Goal: Information Seeking & Learning: Learn about a topic

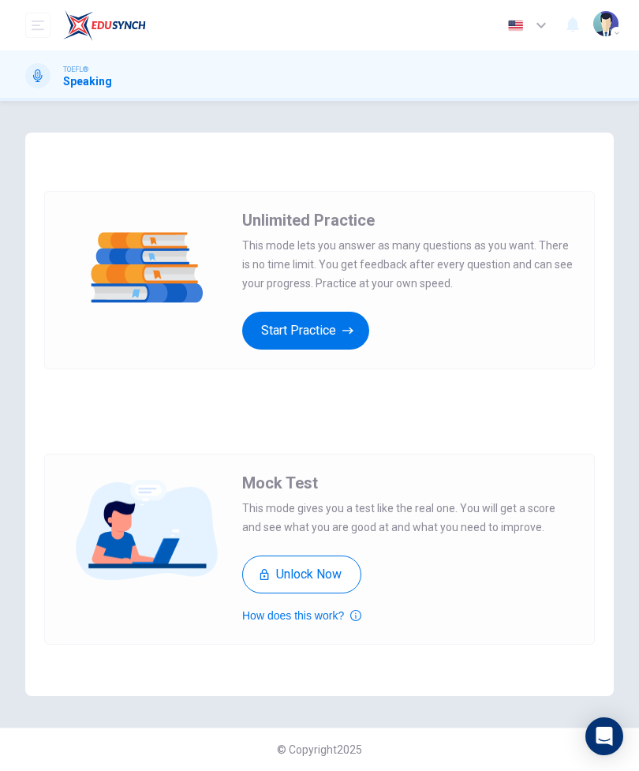
click at [331, 330] on button "Start Practice" at bounding box center [305, 331] width 127 height 38
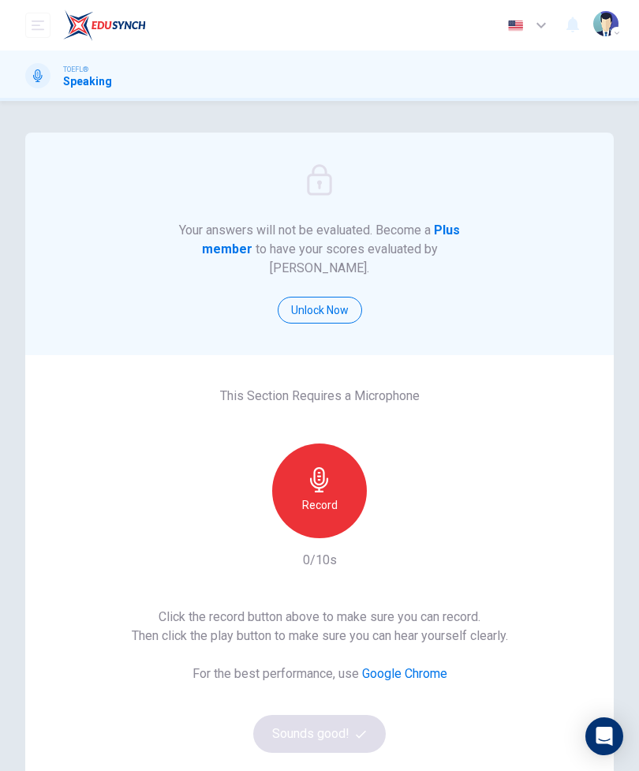
click at [313, 467] on icon "button" at bounding box center [319, 479] width 25 height 25
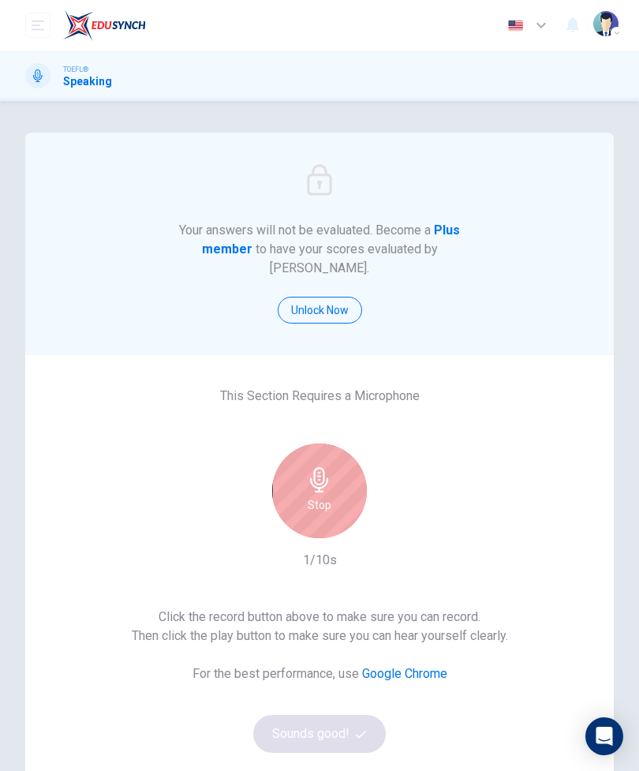
click at [327, 505] on div "Stop" at bounding box center [319, 490] width 95 height 95
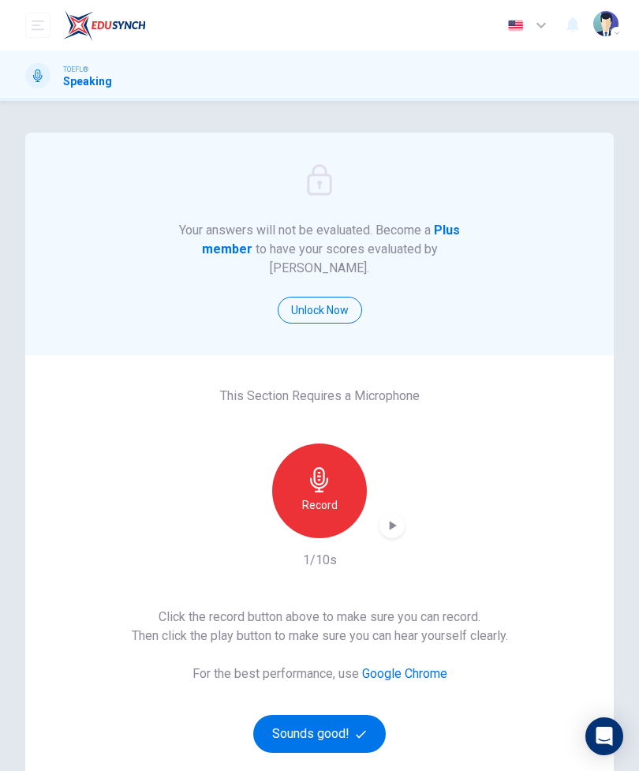
click at [335, 715] on button "Sounds good!" at bounding box center [319, 734] width 132 height 38
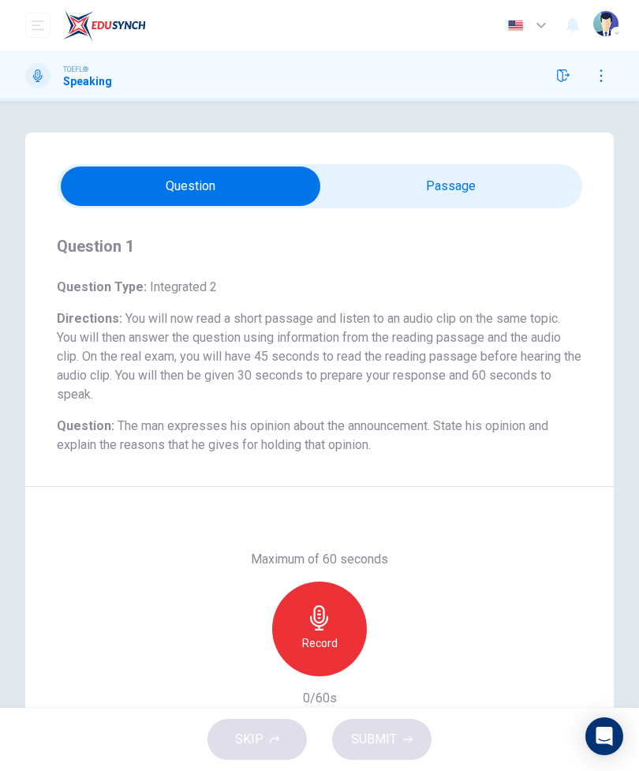
click at [487, 185] on input "checkbox" at bounding box center [191, 185] width 788 height 39
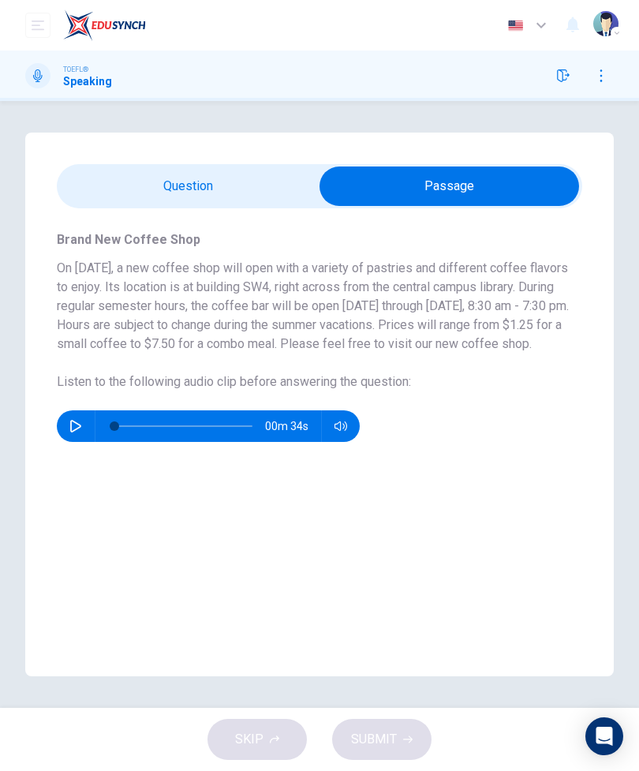
click at [75, 442] on button "button" at bounding box center [75, 426] width 25 height 32
click at [252, 204] on input "checkbox" at bounding box center [449, 185] width 788 height 39
checkbox input "false"
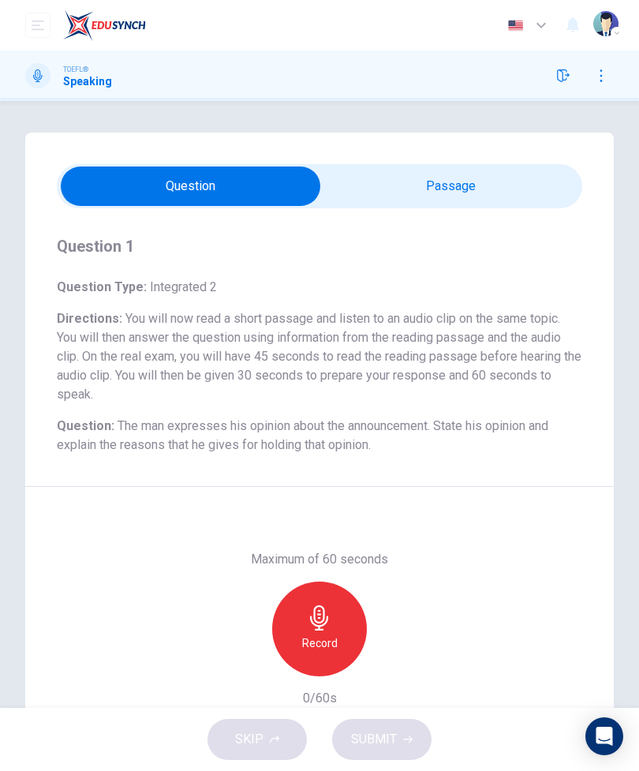
type input "5"
click at [476, 157] on div "Question 1 Question Type : Integrated 2 Directions : You will now read a short …" at bounding box center [319, 451] width 588 height 638
click at [496, 177] on input "checkbox" at bounding box center [191, 185] width 788 height 39
checkbox input "true"
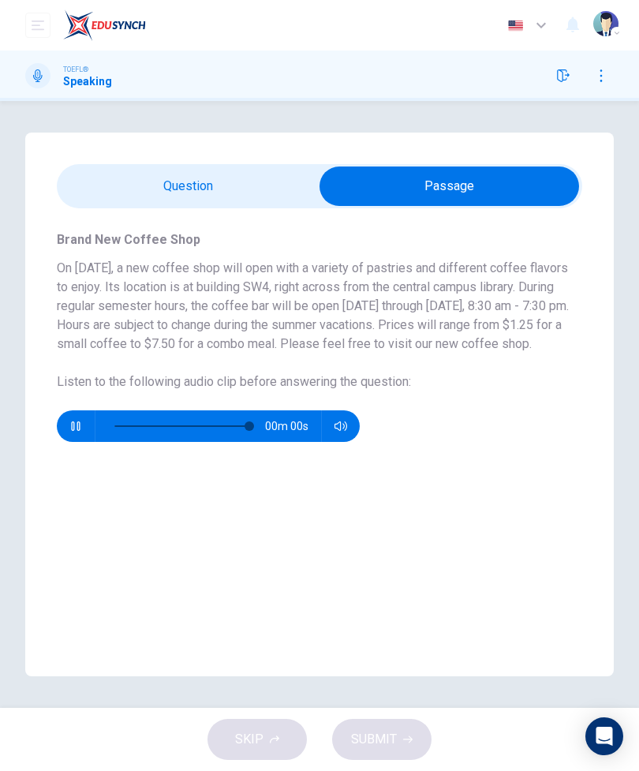
type input "0"
click at [252, 203] on input "checkbox" at bounding box center [449, 185] width 788 height 39
checkbox input "false"
